Goal: Task Accomplishment & Management: Use online tool/utility

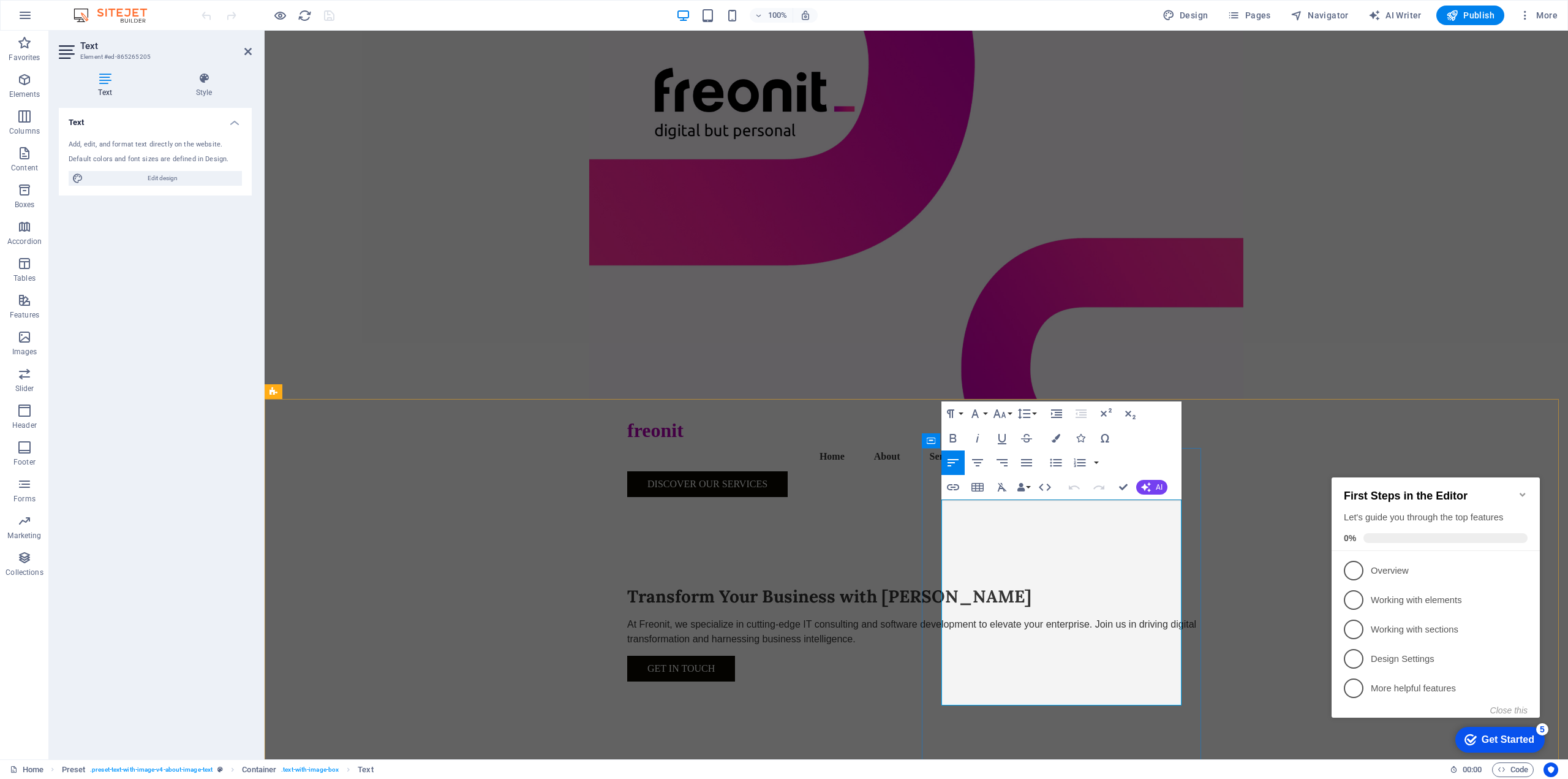
drag, startPoint x: 943, startPoint y: 624, endPoint x: 1045, endPoint y: 692, distance: 122.6
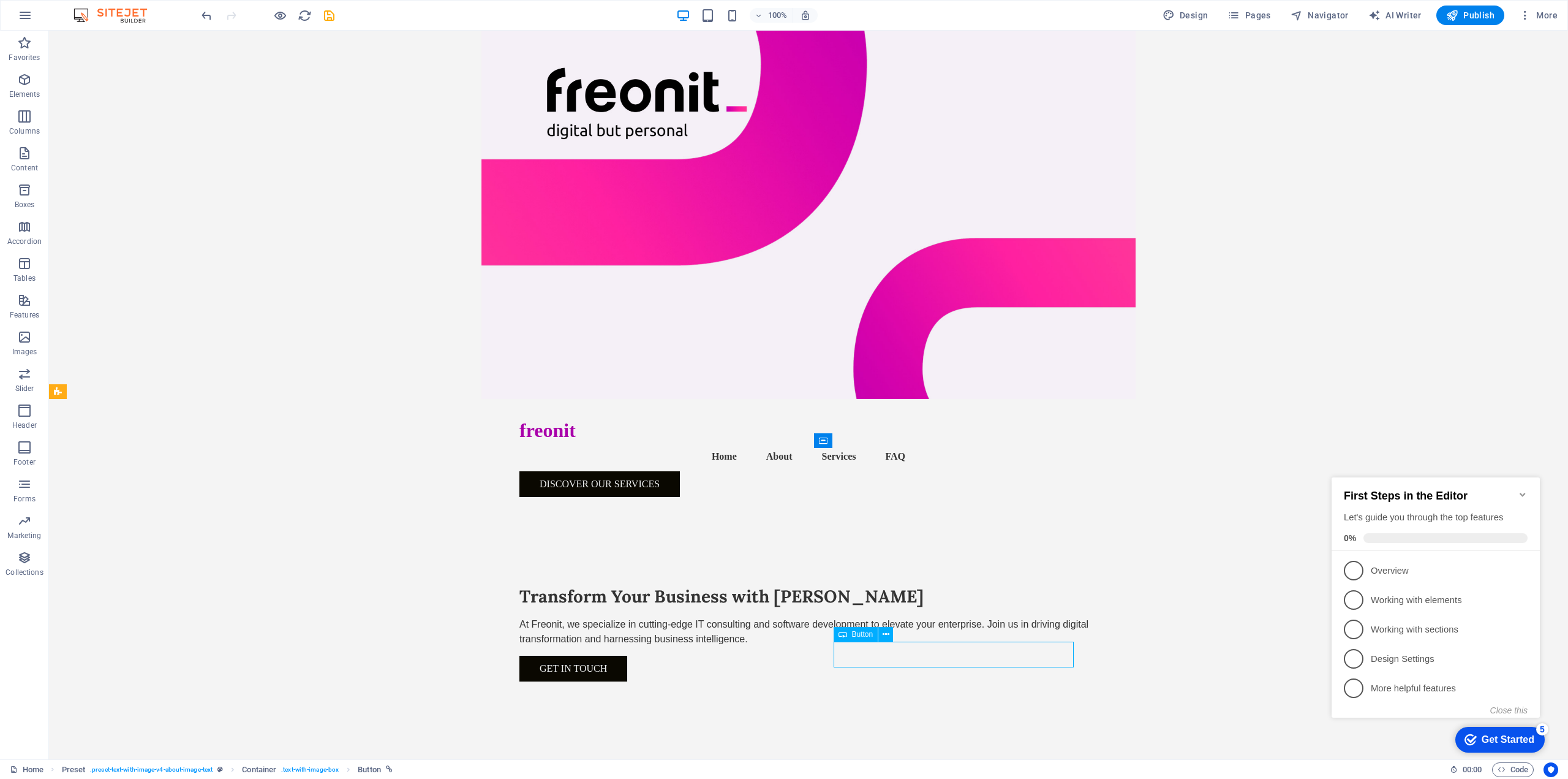
select select "external"
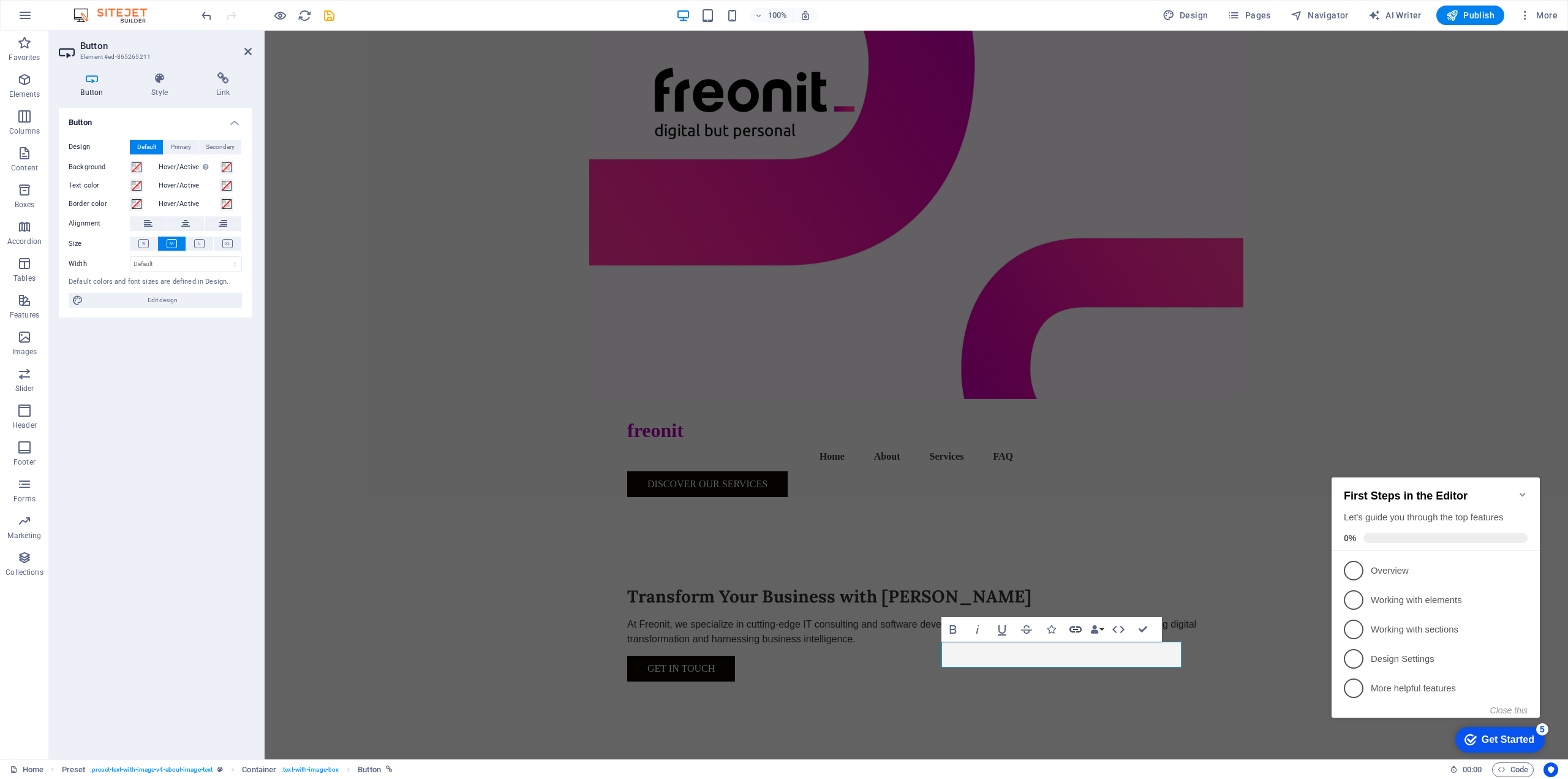
click at [1073, 629] on icon "button" at bounding box center [1075, 629] width 15 height 15
drag, startPoint x: 189, startPoint y: 219, endPoint x: 12, endPoint y: 209, distance: 177.3
click at [12, 209] on section "Favorites Elements Columns Content Boxes Accordion Tables Features Images Slide…" at bounding box center [784, 395] width 1568 height 729
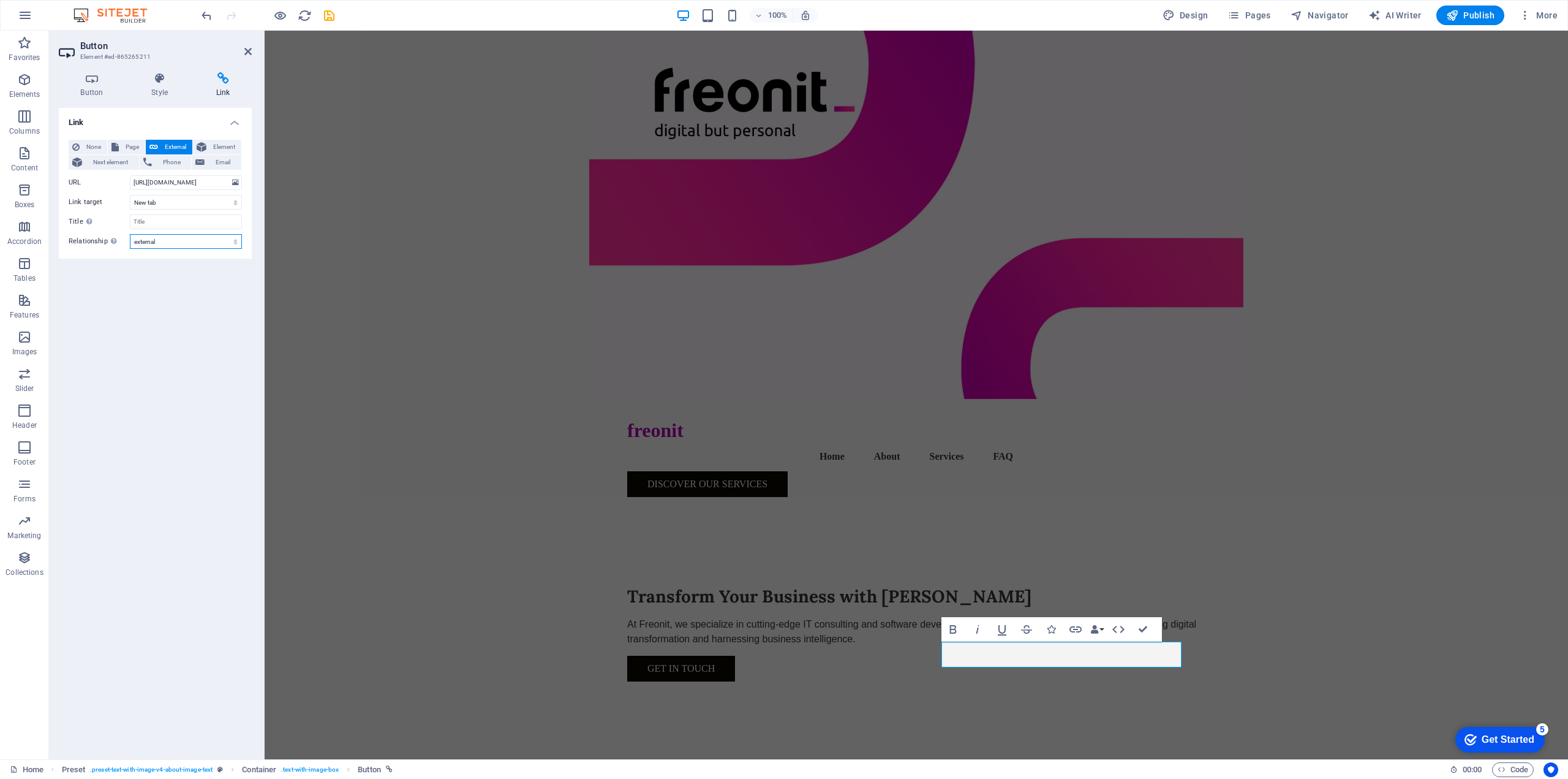
click at [177, 240] on select "alternate author bookmark external help license next nofollow noreferrer noopen…" at bounding box center [187, 241] width 112 height 15
select select
click at [130, 234] on select "alternate author bookmark external help license next nofollow noreferrer noopen…" at bounding box center [187, 241] width 112 height 15
click at [196, 179] on input "[URL][DOMAIN_NAME]" at bounding box center [187, 182] width 112 height 15
drag, startPoint x: 214, startPoint y: 185, endPoint x: 126, endPoint y: 188, distance: 88.1
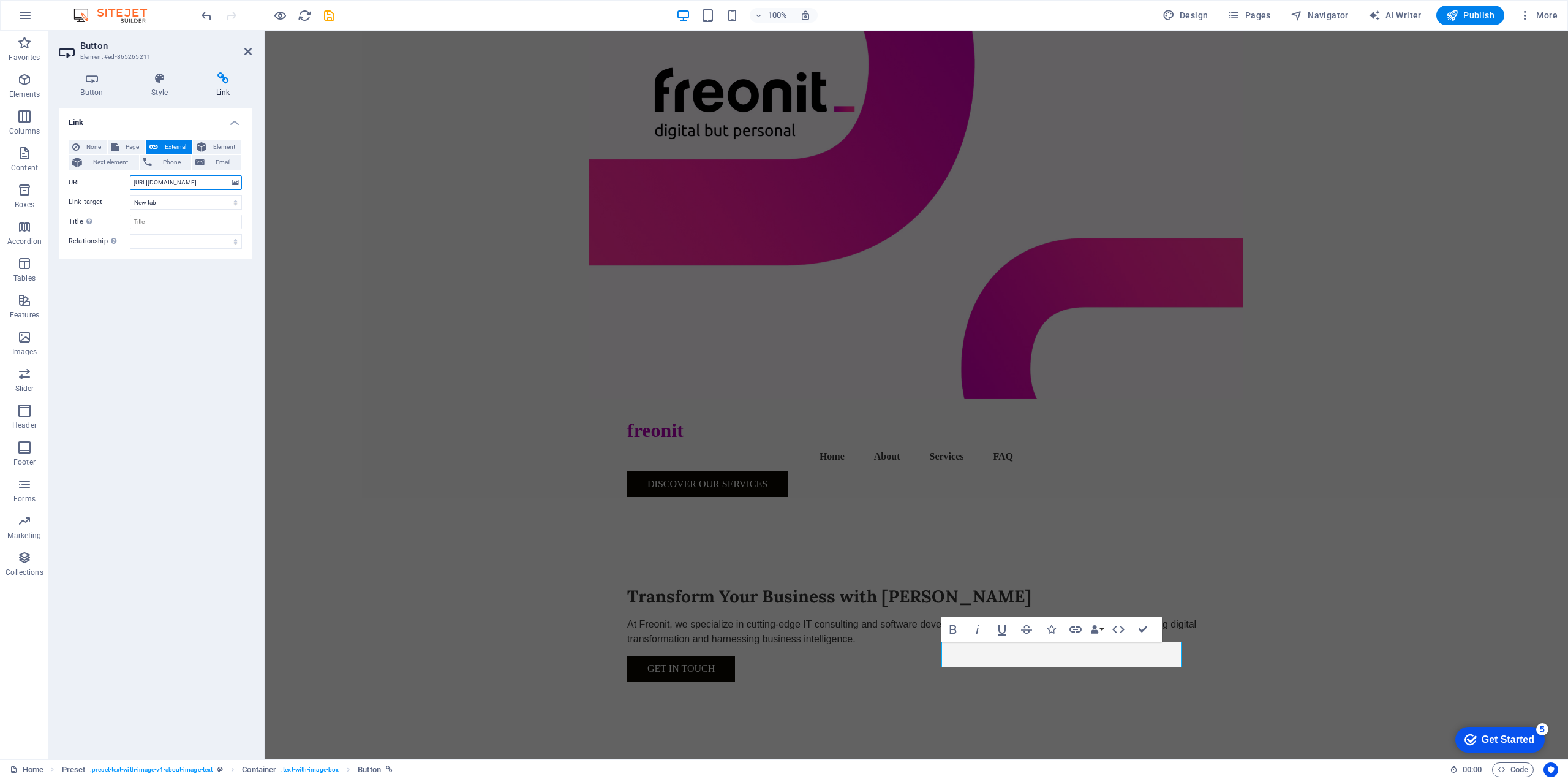
click at [126, 188] on div "URL [URL][DOMAIN_NAME]" at bounding box center [156, 182] width 174 height 15
click at [157, 204] on select "New tab Same tab Overlay" at bounding box center [187, 201] width 112 height 15
select select
click at [130, 195] on select "New tab Same tab Overlay" at bounding box center [187, 201] width 112 height 15
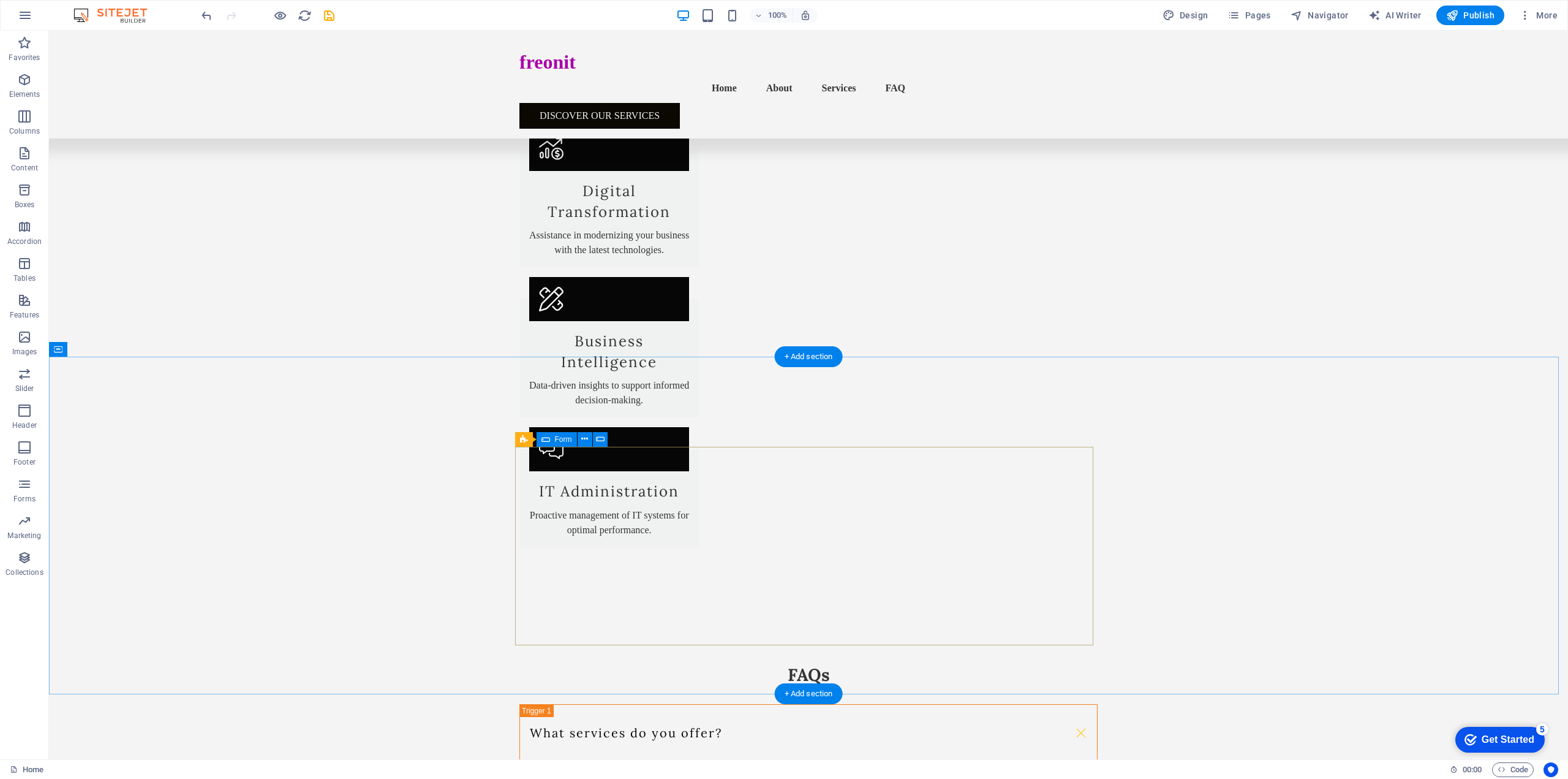
scroll to position [1704, 0]
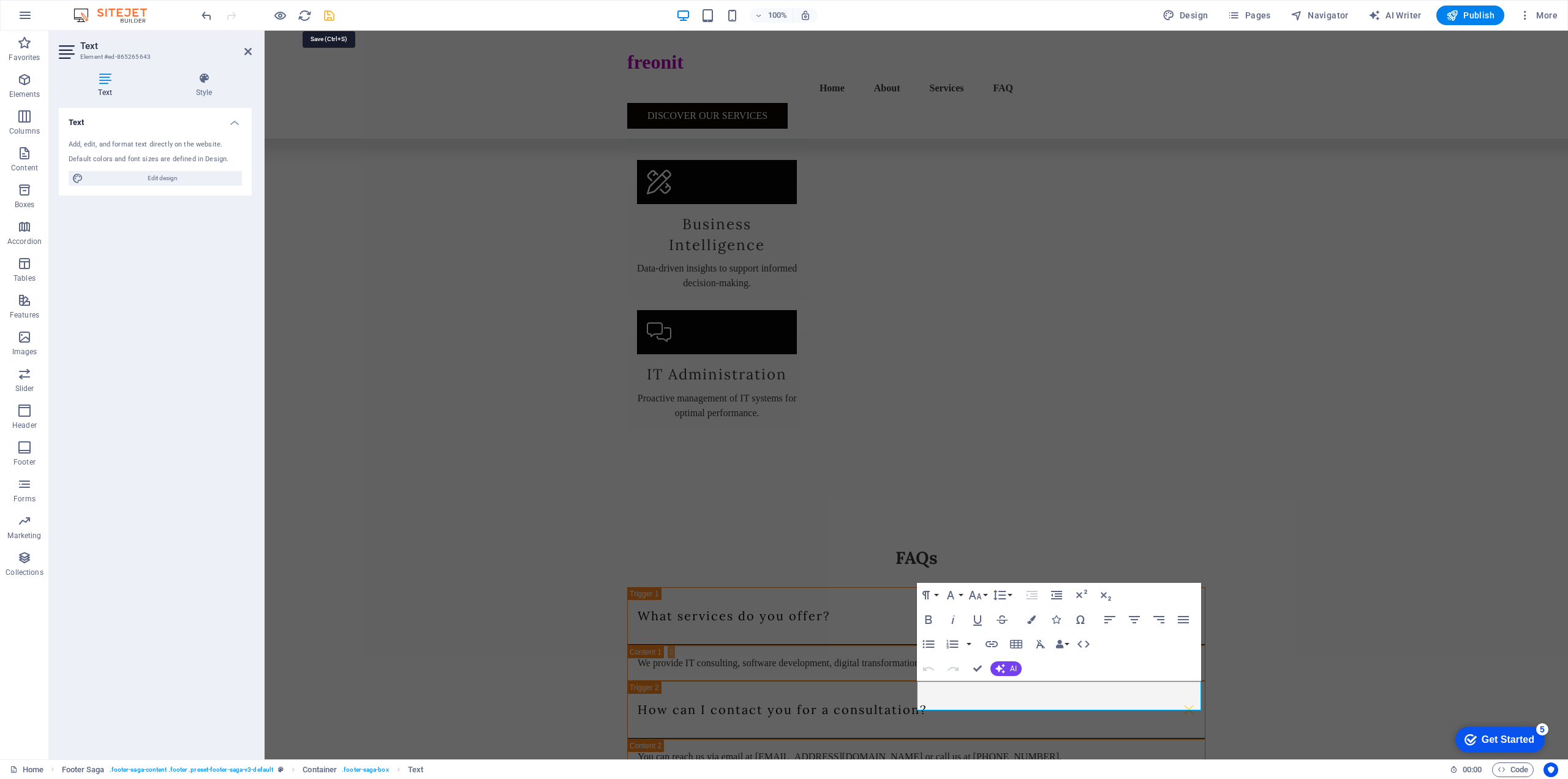
click at [330, 17] on icon "save" at bounding box center [329, 16] width 14 height 14
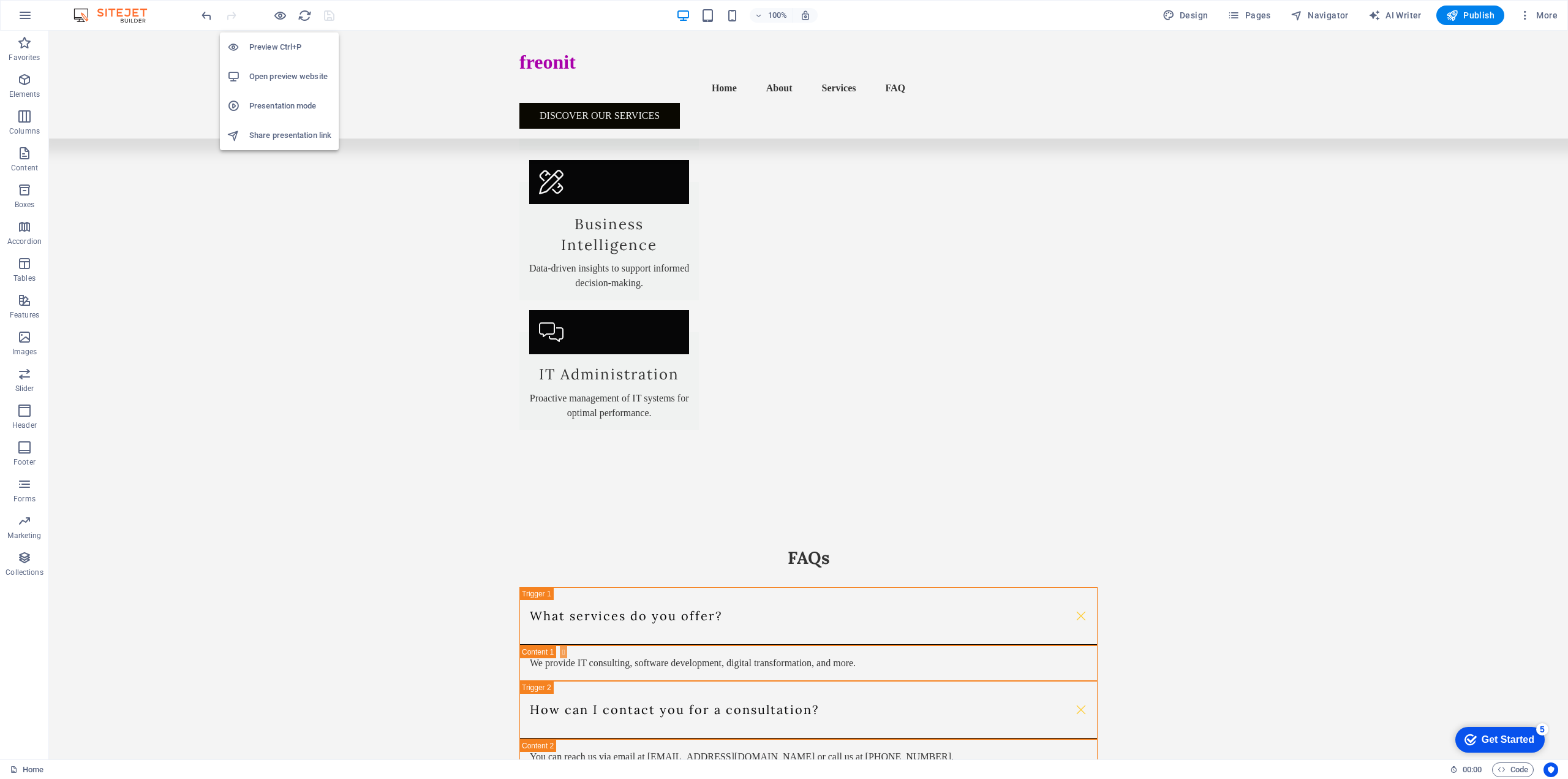
click at [277, 43] on h6 "Preview Ctrl+P" at bounding box center [290, 46] width 82 height 15
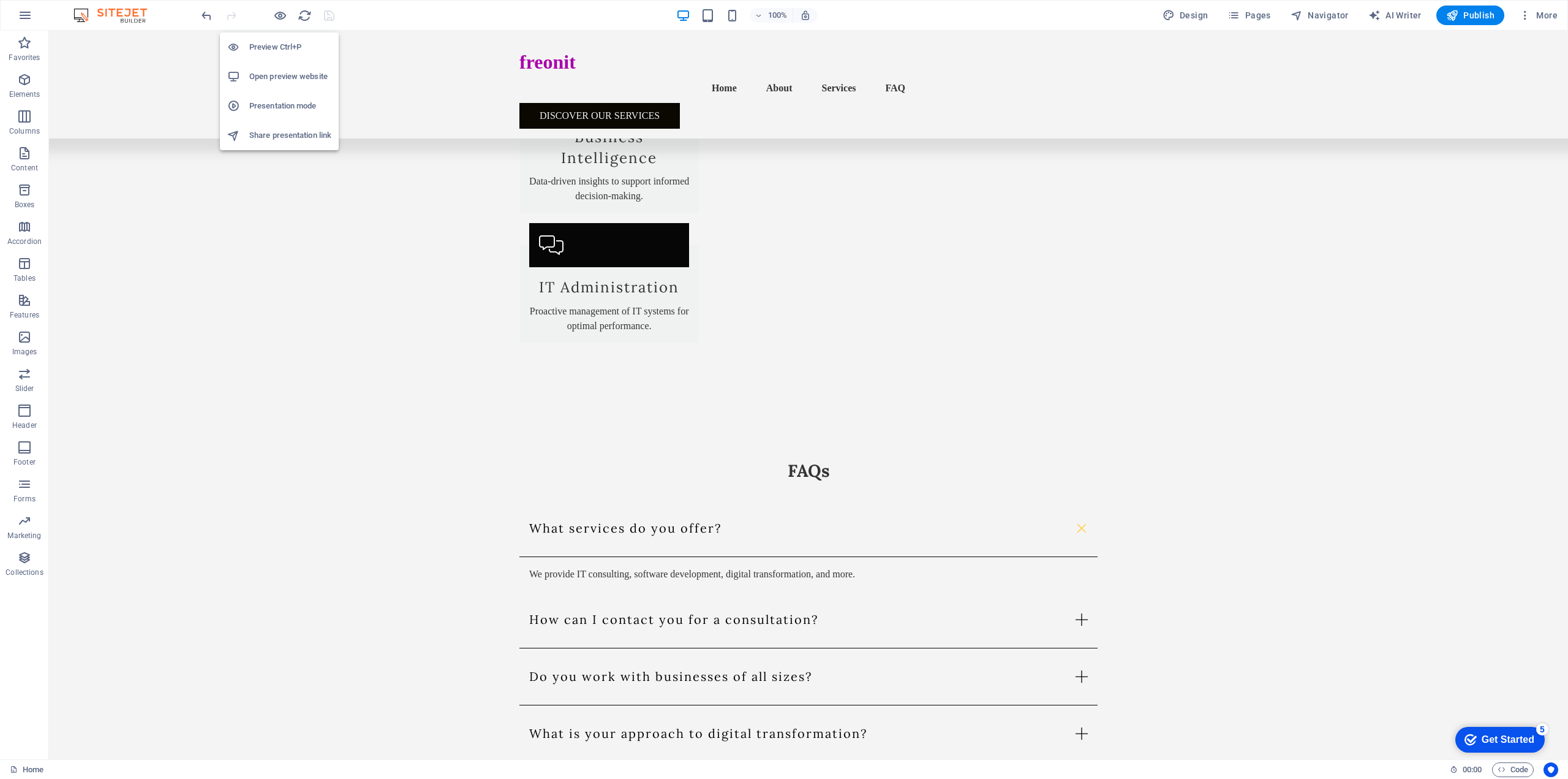
scroll to position [1518, 0]
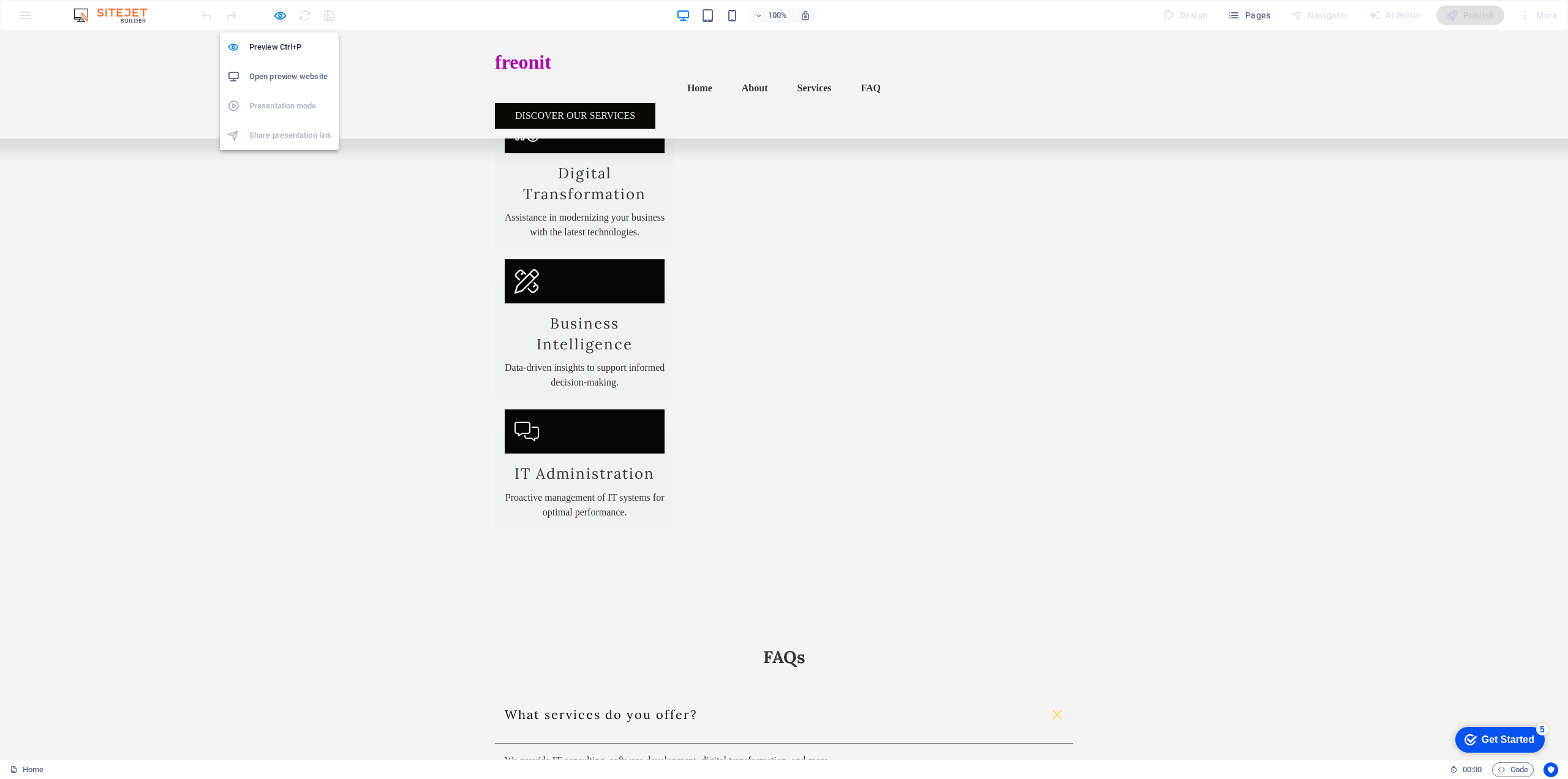
click at [293, 76] on h6 "Open preview website" at bounding box center [290, 76] width 82 height 15
click at [279, 20] on icon "button" at bounding box center [280, 16] width 14 height 14
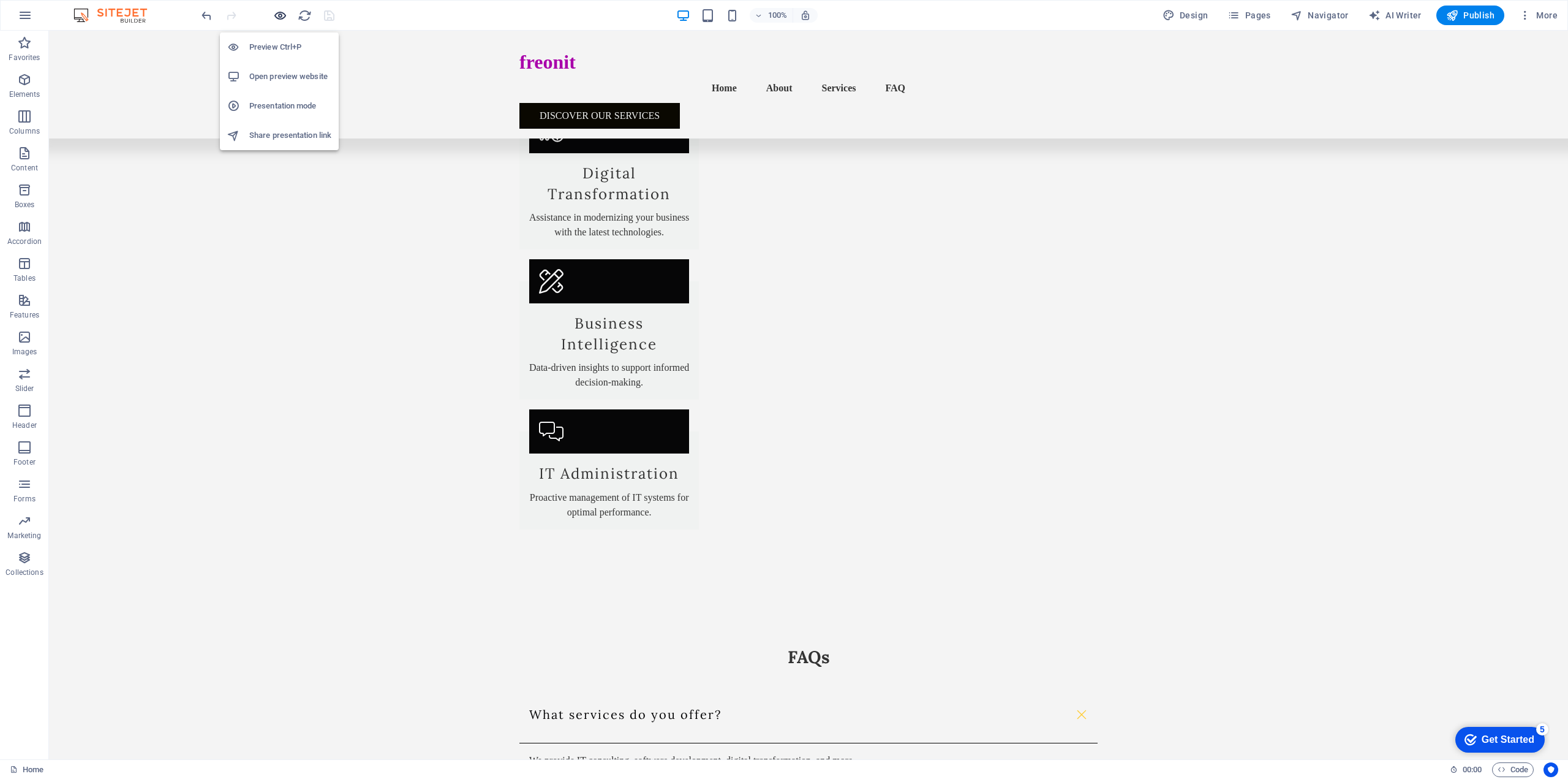
scroll to position [1589, 0]
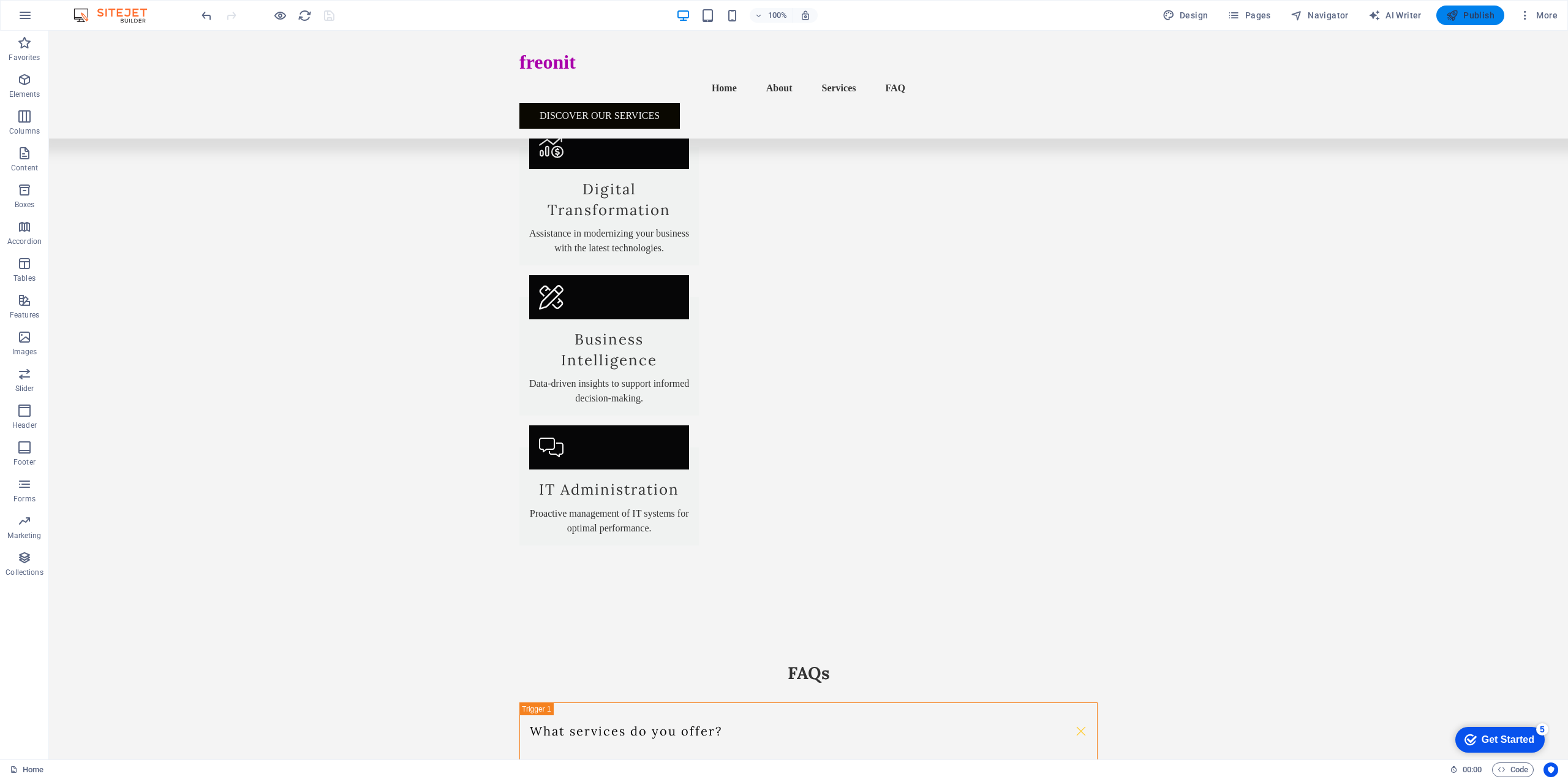
click at [1469, 17] on span "Publish" at bounding box center [1469, 15] width 48 height 12
